Goal: Information Seeking & Learning: Learn about a topic

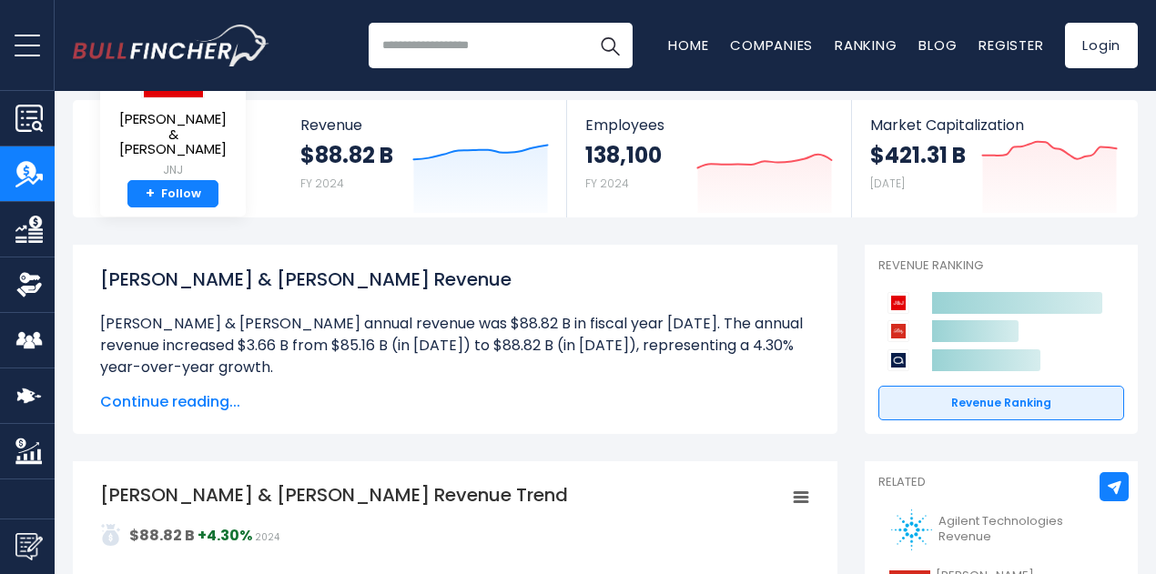
scroll to position [182, 0]
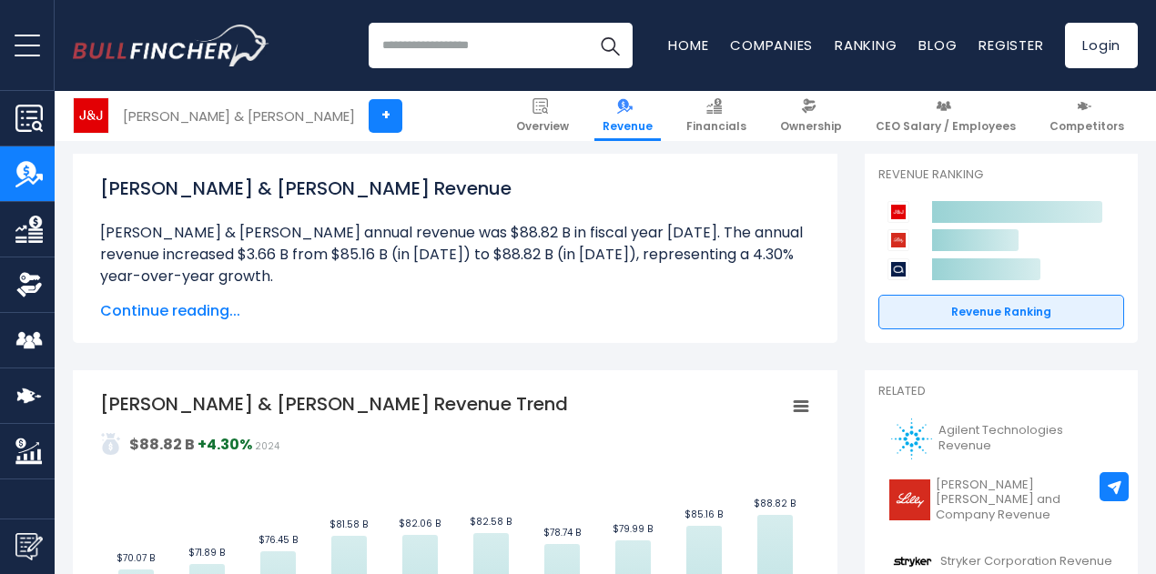
click at [204, 318] on span "Continue reading..." at bounding box center [455, 311] width 710 height 22
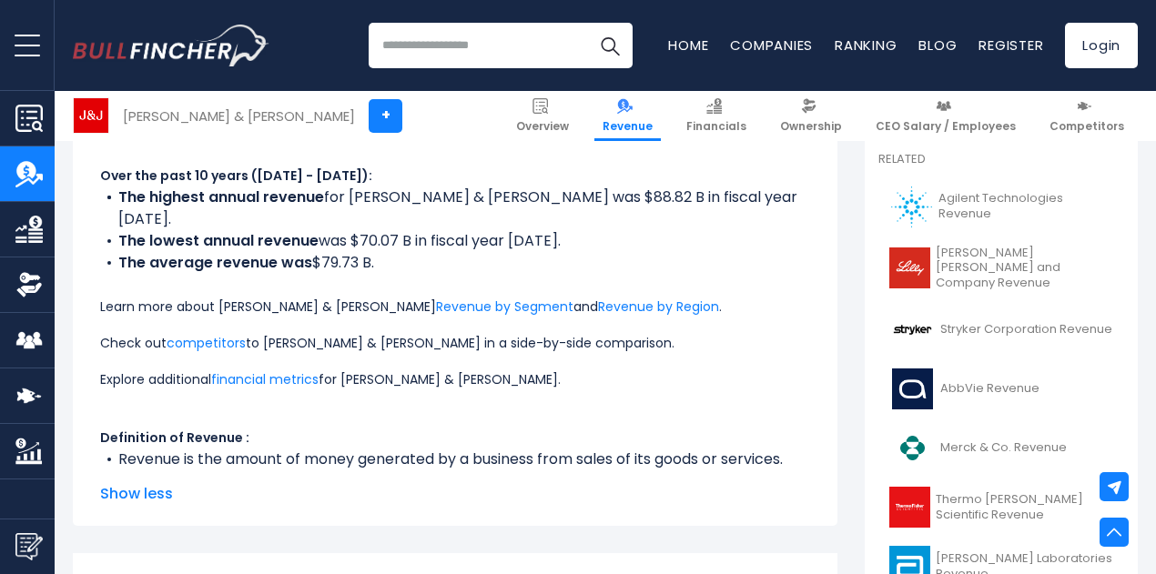
scroll to position [455, 0]
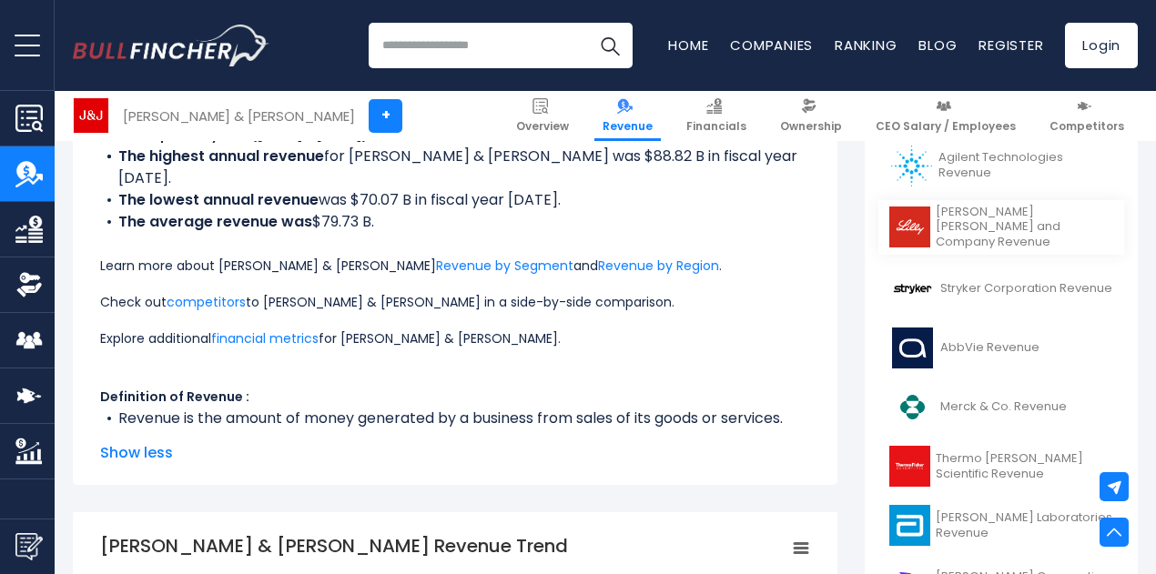
click at [936, 218] on link "[PERSON_NAME] [PERSON_NAME] and Company Revenue" at bounding box center [1001, 228] width 246 height 56
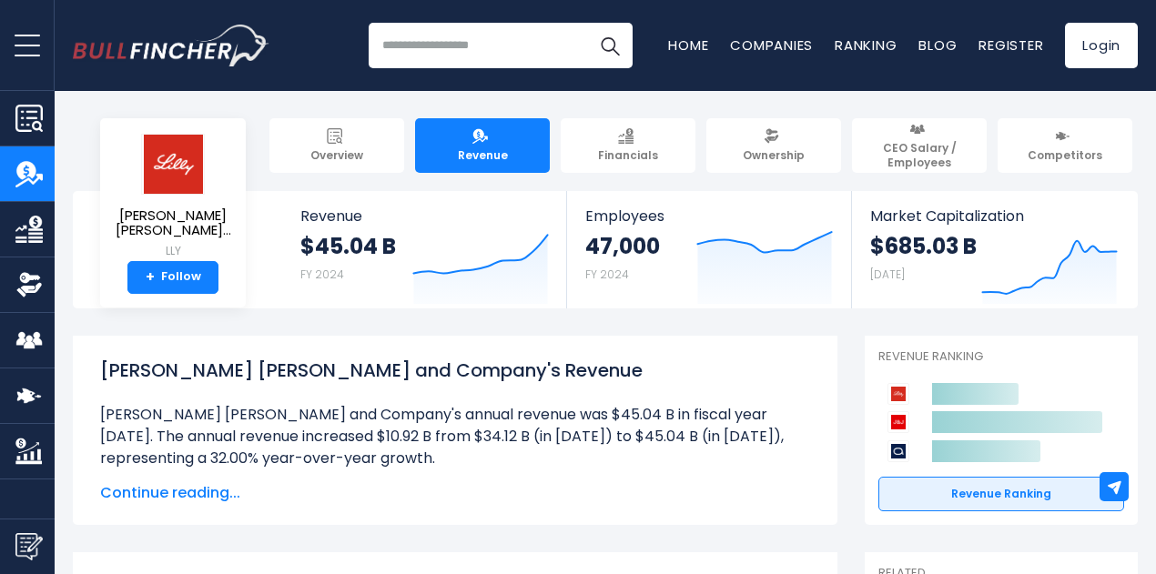
click at [207, 498] on span "Continue reading..." at bounding box center [455, 493] width 710 height 22
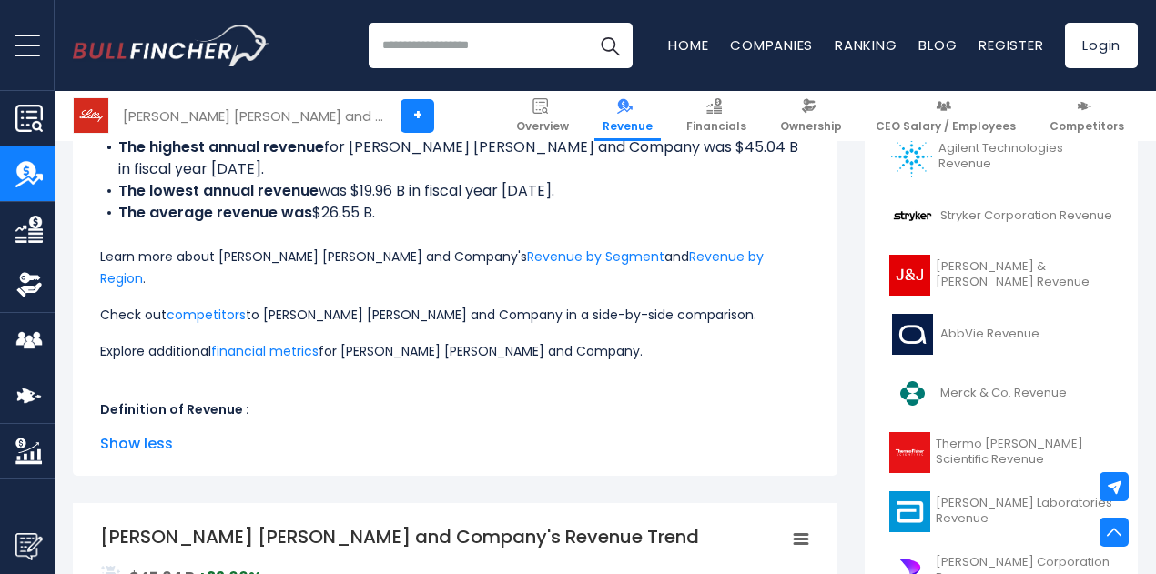
scroll to position [364, 0]
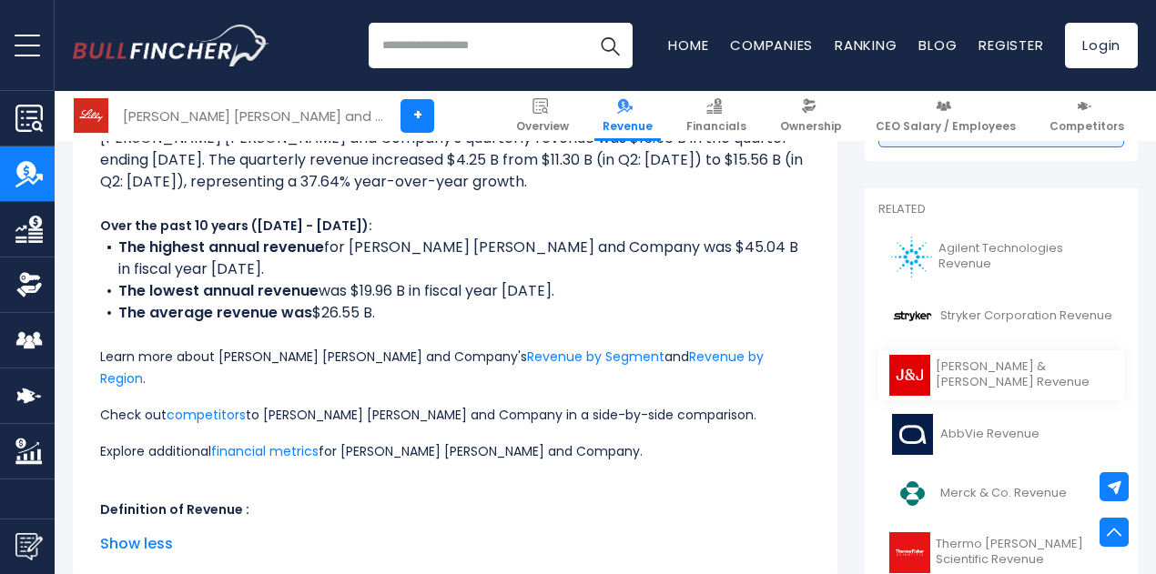
click at [978, 389] on link "[PERSON_NAME] & [PERSON_NAME] Revenue" at bounding box center [1001, 375] width 246 height 50
click at [985, 383] on link "[PERSON_NAME] & [PERSON_NAME] Revenue" at bounding box center [1001, 375] width 246 height 50
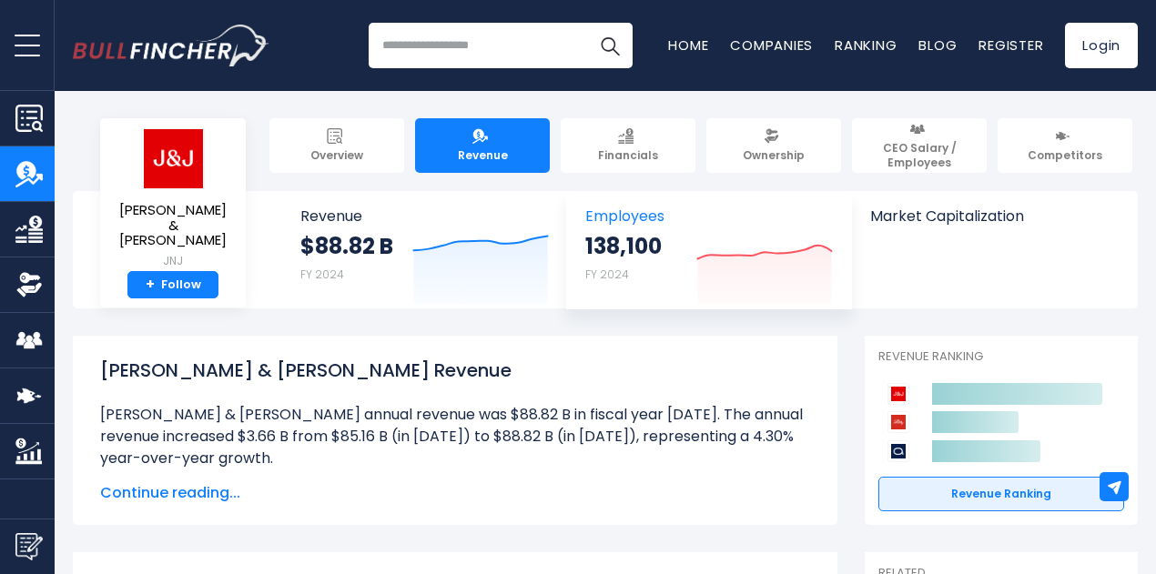
click at [620, 243] on strong "138,100" at bounding box center [623, 246] width 76 height 28
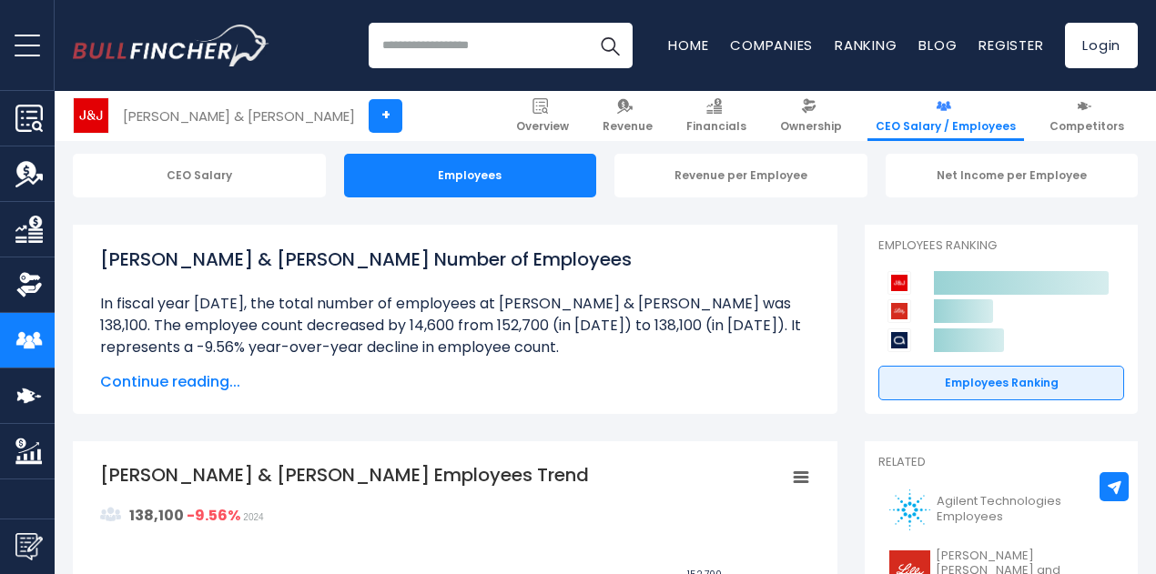
click at [209, 390] on span "Continue reading..." at bounding box center [455, 382] width 710 height 22
